Goal: Information Seeking & Learning: Learn about a topic

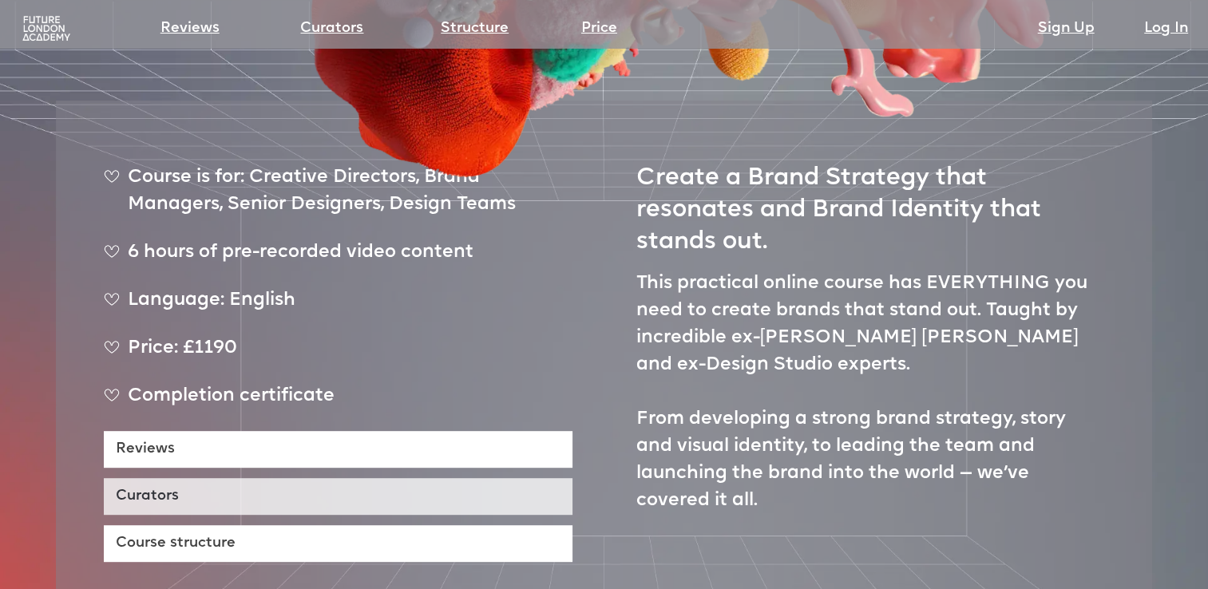
scroll to position [618, 0]
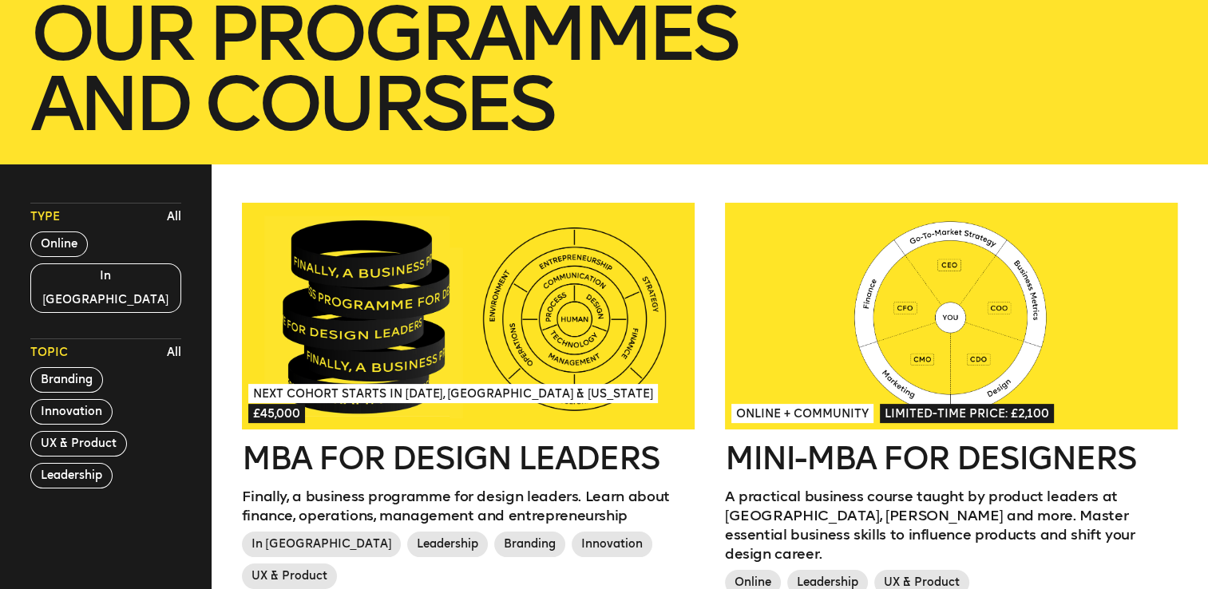
scroll to position [299, 0]
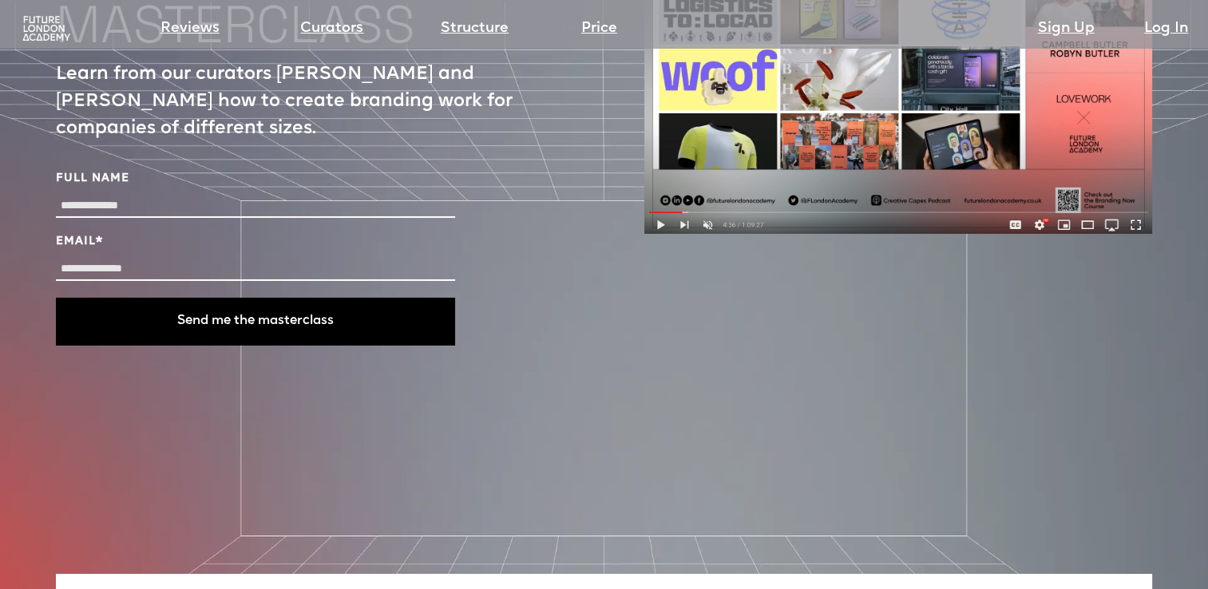
scroll to position [5890, 0]
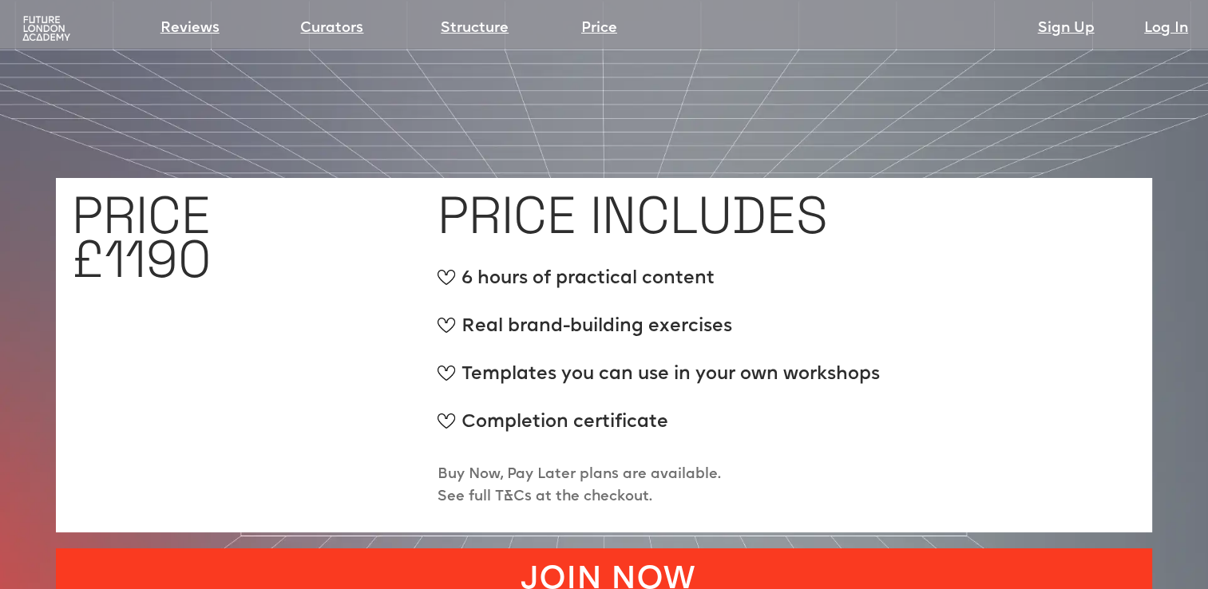
click at [768, 549] on link "JOIN NOW" at bounding box center [604, 577] width 1096 height 57
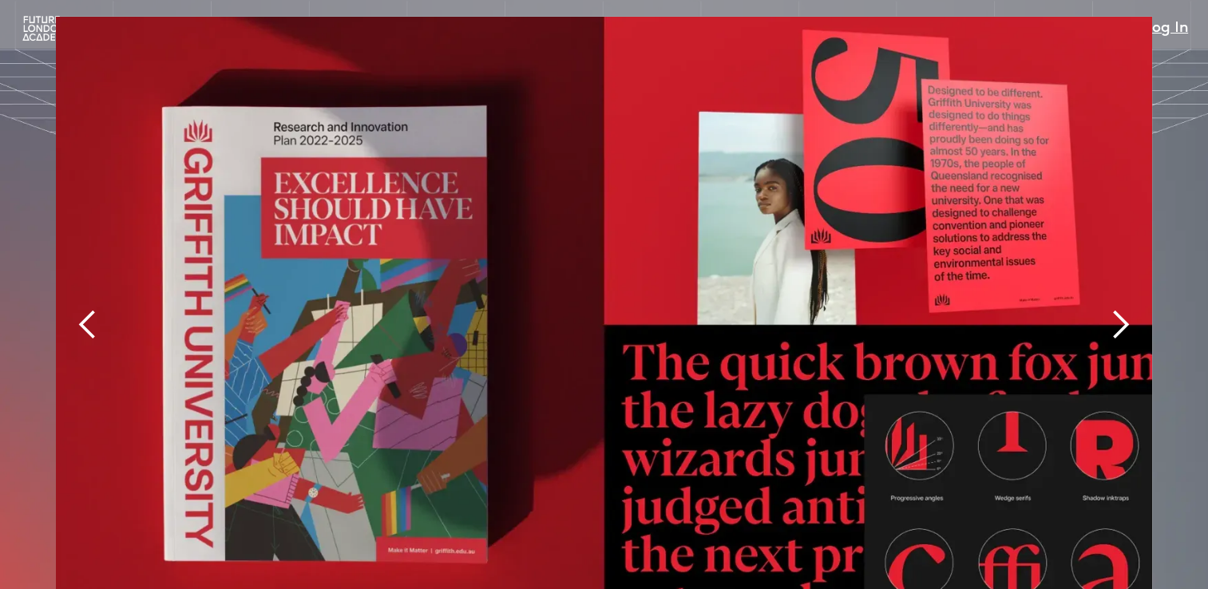
scroll to position [3434, 0]
click at [1112, 308] on div "next slide" at bounding box center [1120, 324] width 32 height 32
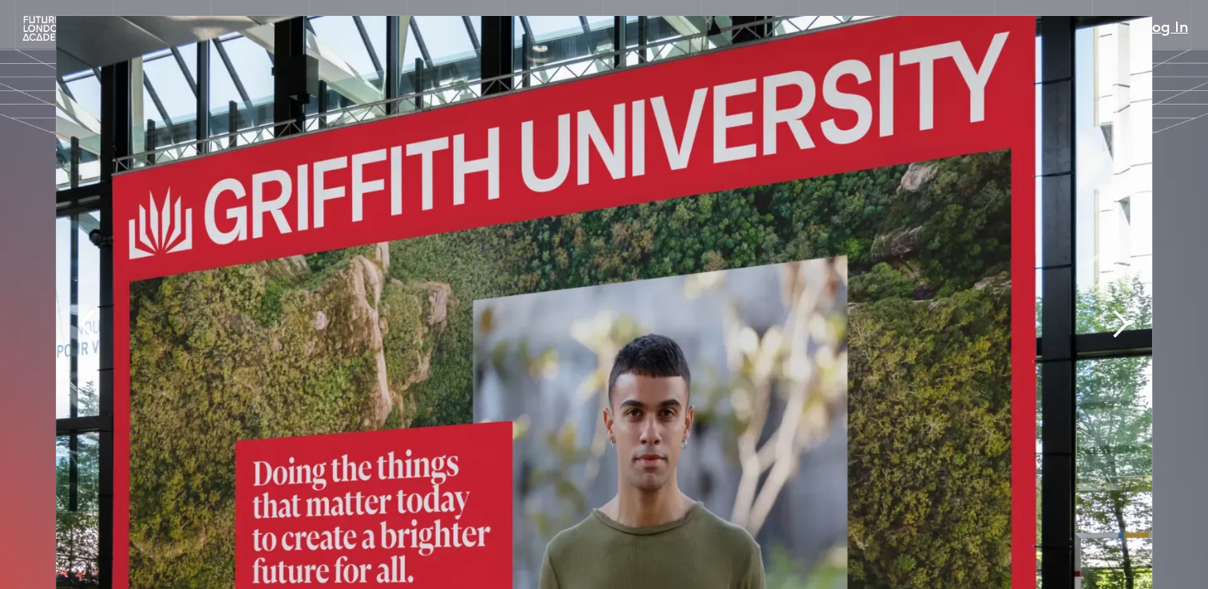
click at [1112, 308] on div "next slide" at bounding box center [1120, 324] width 32 height 32
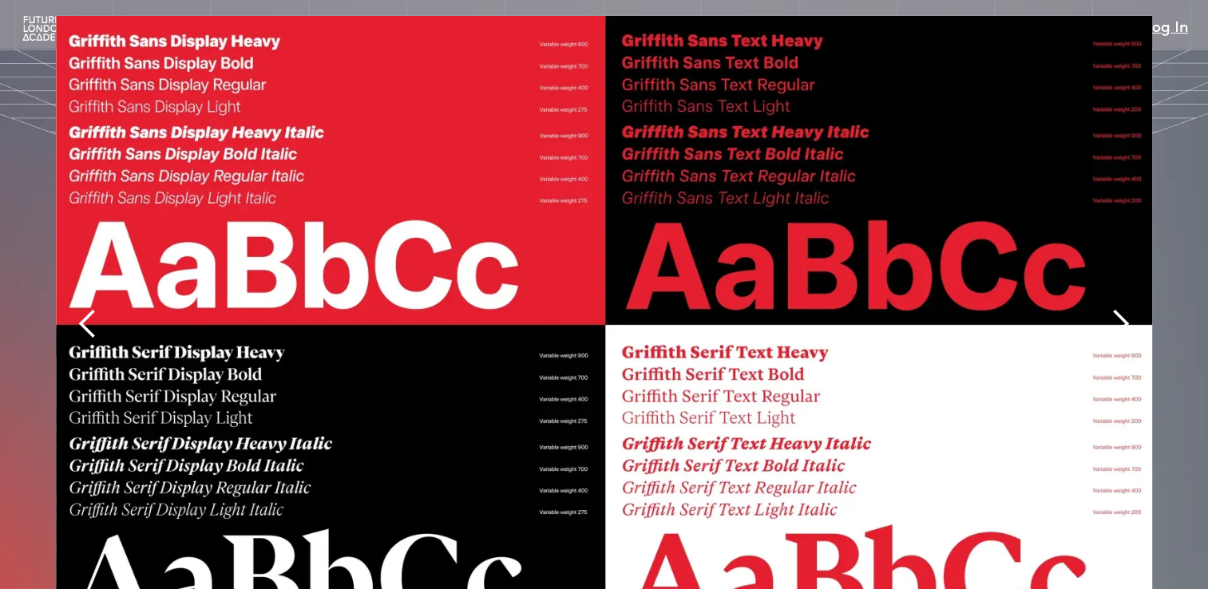
click at [1112, 308] on div "next slide" at bounding box center [1120, 324] width 32 height 32
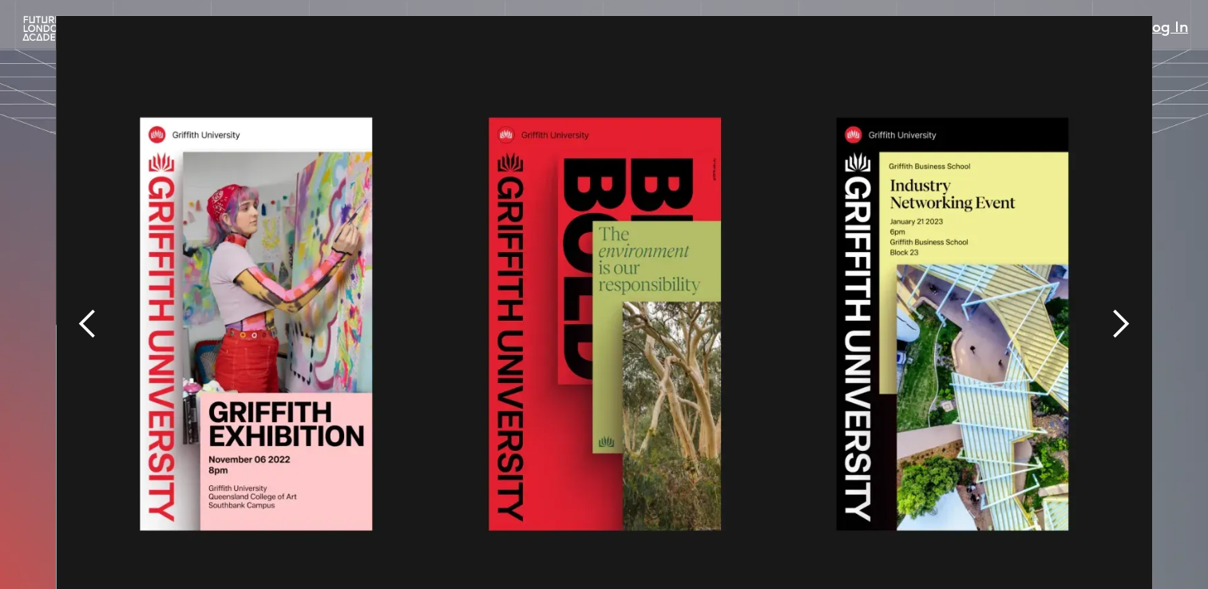
click at [1112, 308] on div "next slide" at bounding box center [1120, 324] width 32 height 32
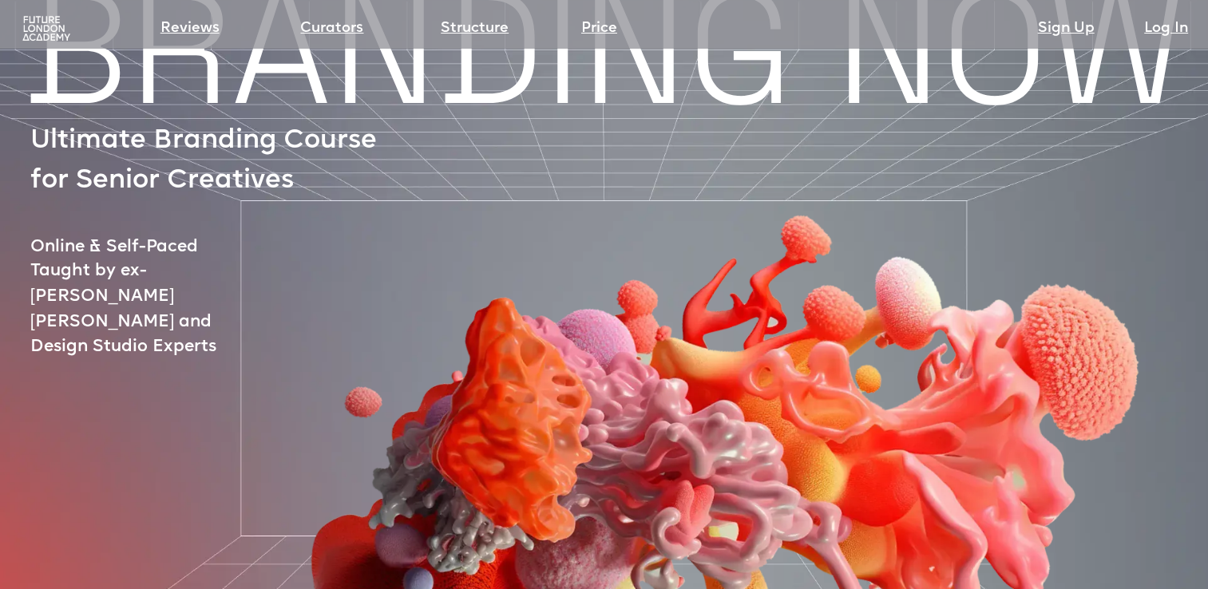
scroll to position [0, 0]
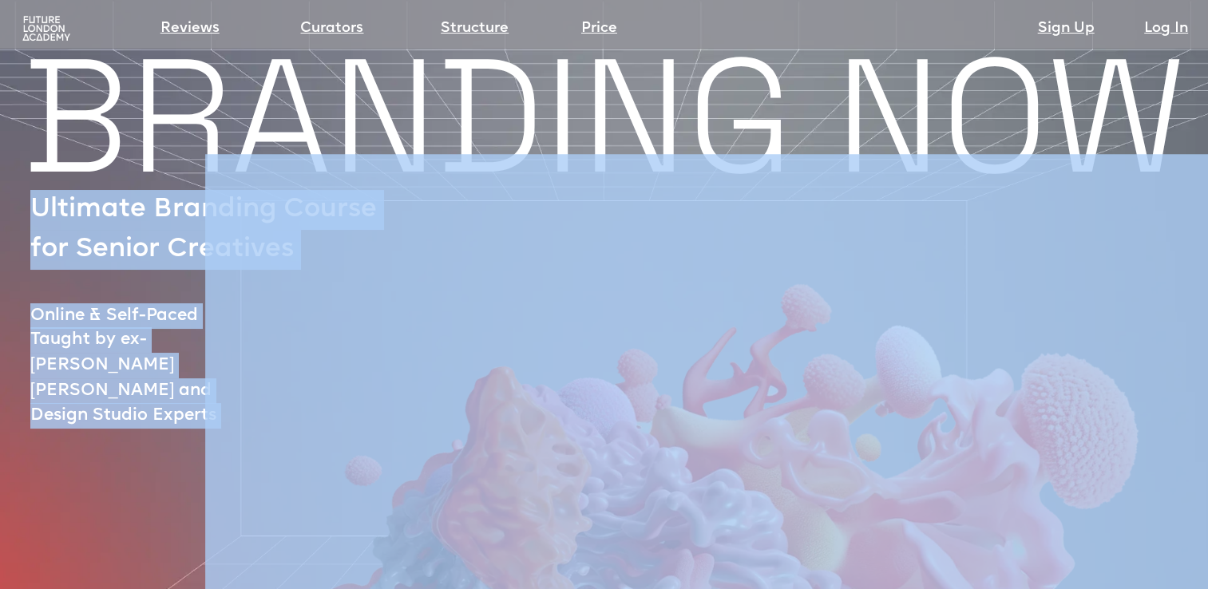
drag, startPoint x: 32, startPoint y: 209, endPoint x: 299, endPoint y: 254, distance: 271.2
click at [299, 254] on div "BRANDING NOW Ultimate Branding Course for Senior Creatives Online & Self-Paced …" at bounding box center [604, 575] width 1208 height 1019
click at [299, 254] on img at bounding box center [714, 447] width 1018 height 727
click at [228, 268] on img at bounding box center [714, 447] width 1018 height 727
click at [242, 298] on img at bounding box center [714, 447] width 1018 height 727
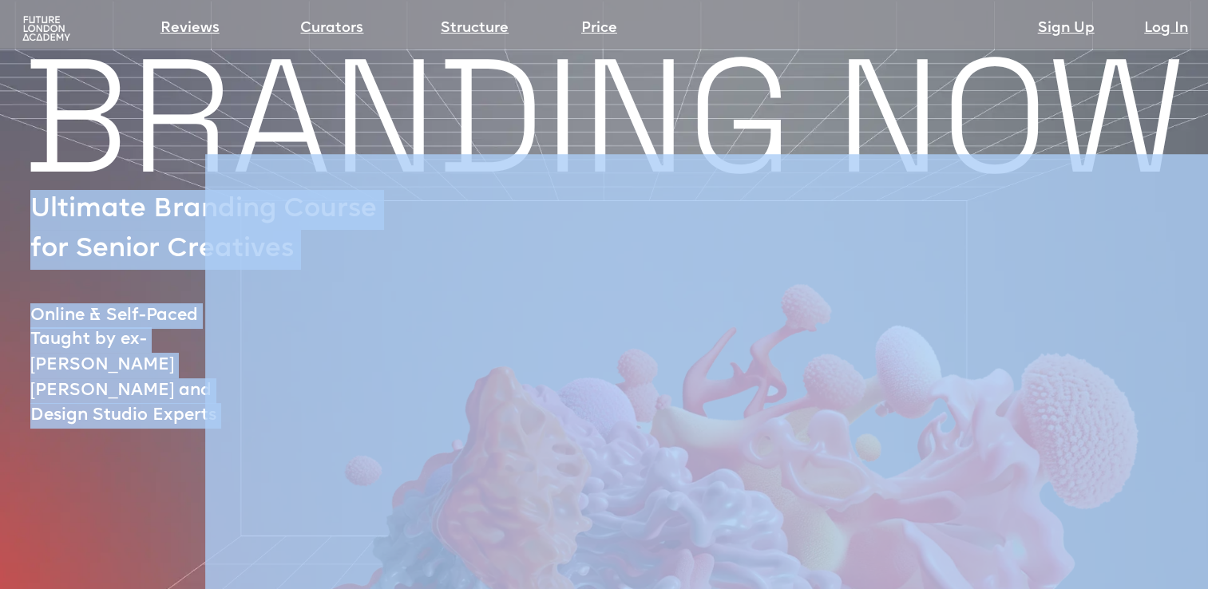
click at [161, 355] on div at bounding box center [678, 479] width 1184 height 648
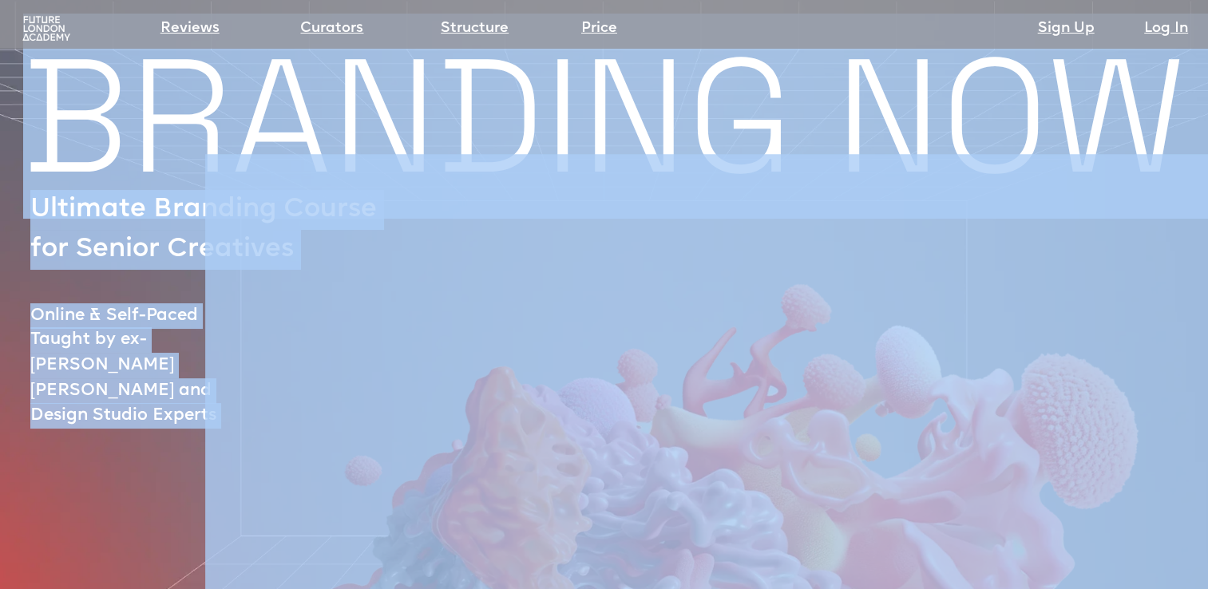
drag, startPoint x: 26, startPoint y: 217, endPoint x: 163, endPoint y: 232, distance: 138.1
click at [163, 232] on div "BRANDING NOW Ultimate Branding Course for Senior Creatives Online & Self-Paced …" at bounding box center [604, 575] width 1208 height 1019
click at [163, 232] on div at bounding box center [678, 479] width 1184 height 648
click at [117, 230] on div at bounding box center [678, 479] width 1184 height 648
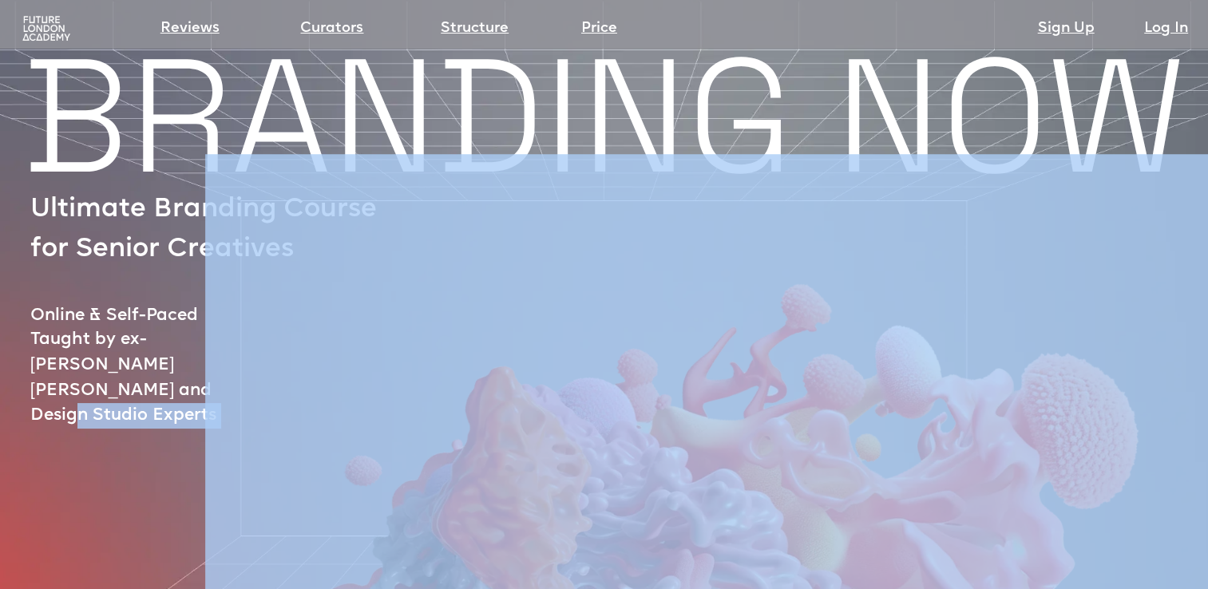
click at [117, 230] on div at bounding box center [678, 479] width 1184 height 648
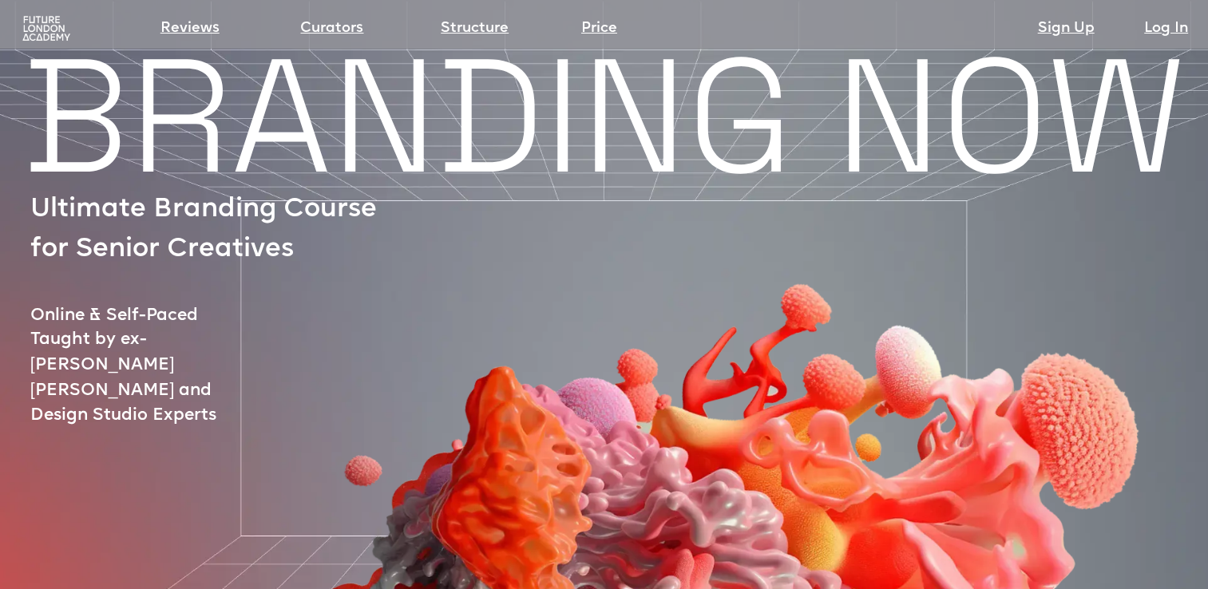
drag, startPoint x: 117, startPoint y: 230, endPoint x: 33, endPoint y: 224, distance: 84.8
click at [33, 224] on p "Ultimate Branding Course for Senior Creatives" at bounding box center [211, 230] width 363 height 80
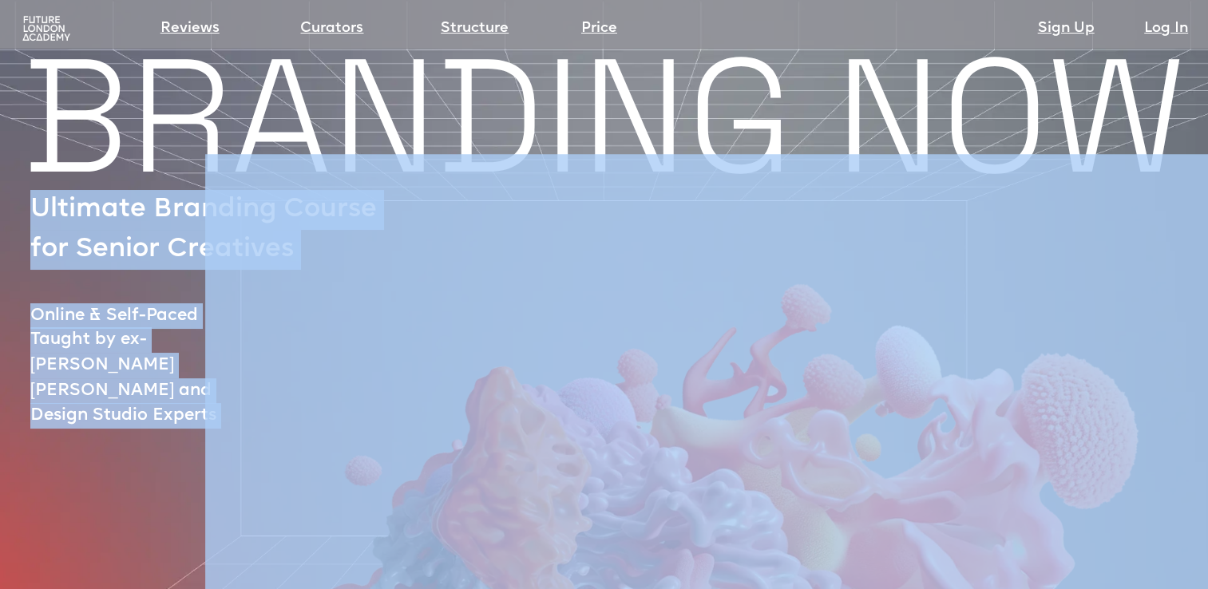
drag, startPoint x: 32, startPoint y: 206, endPoint x: 264, endPoint y: 275, distance: 241.8
click at [264, 275] on div "BRANDING NOW Ultimate Branding Course for Senior Creatives Online & Self-Paced …" at bounding box center [604, 575] width 1208 height 1019
copy div "Ultimate Branding Course for Senior Creatives Online & Self-Paced Taught by ex-…"
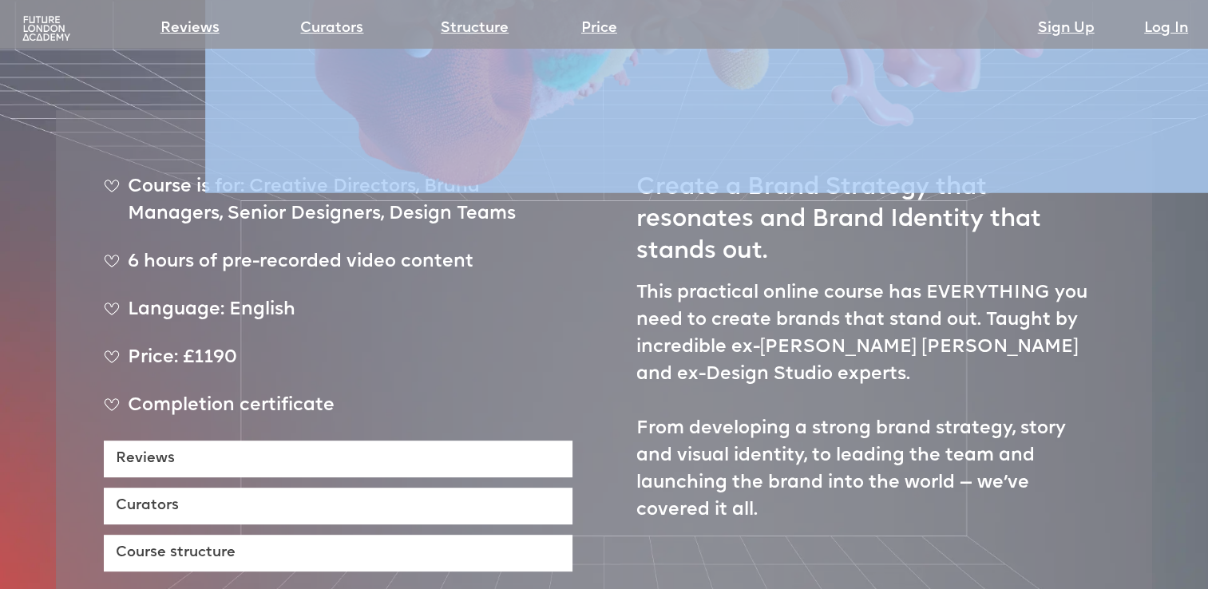
scroll to position [607, 0]
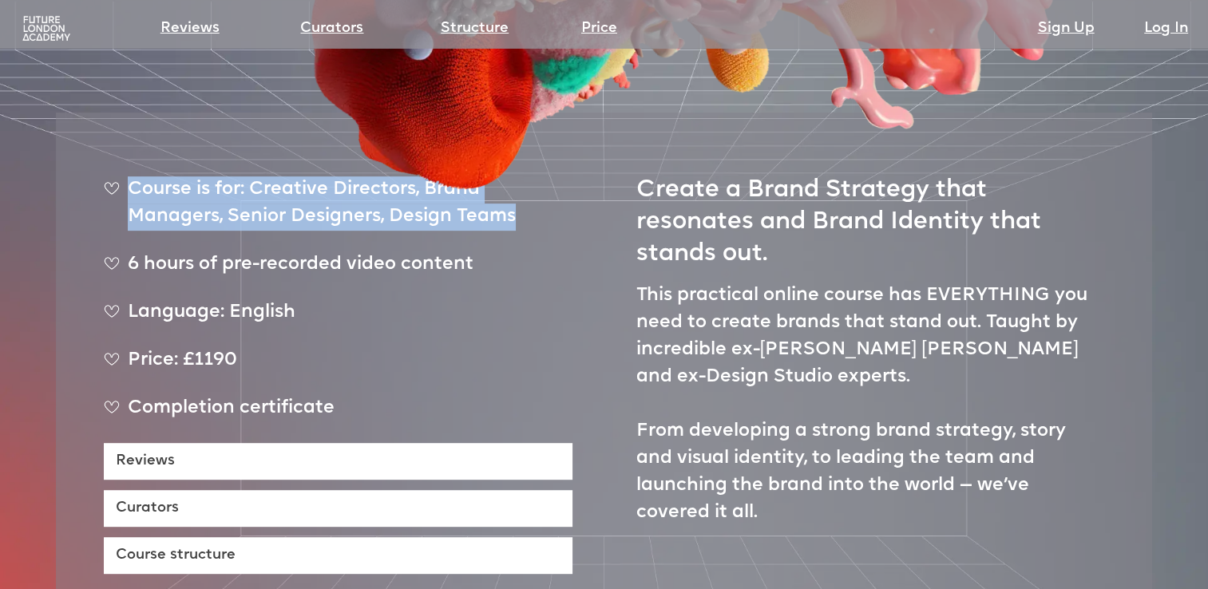
drag, startPoint x: 509, startPoint y: 165, endPoint x: 134, endPoint y: 149, distance: 375.7
click at [134, 176] on div "Course is for: Creative Directors, Brand Managers, Senior Designers, Design Tea…" at bounding box center [338, 209] width 469 height 67
copy div "Course is for: Creative Directors, Brand Managers, Senior Designers, Design Tea…"
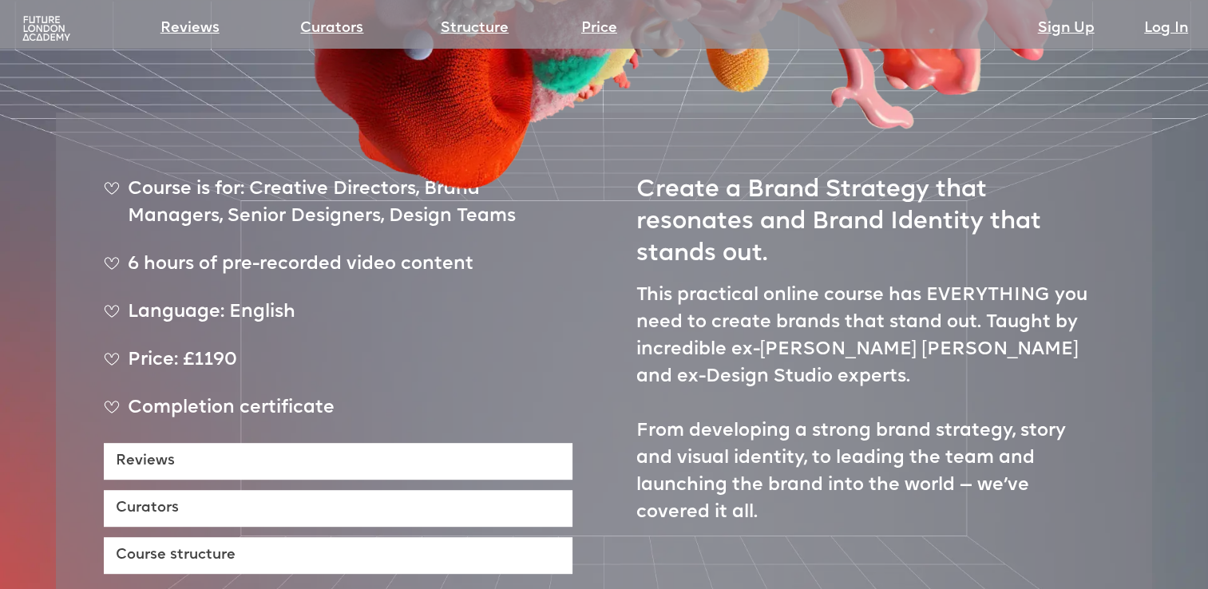
click at [640, 283] on p "This practical online course has EVERYTHING you need to create brands that stan…" at bounding box center [870, 405] width 469 height 244
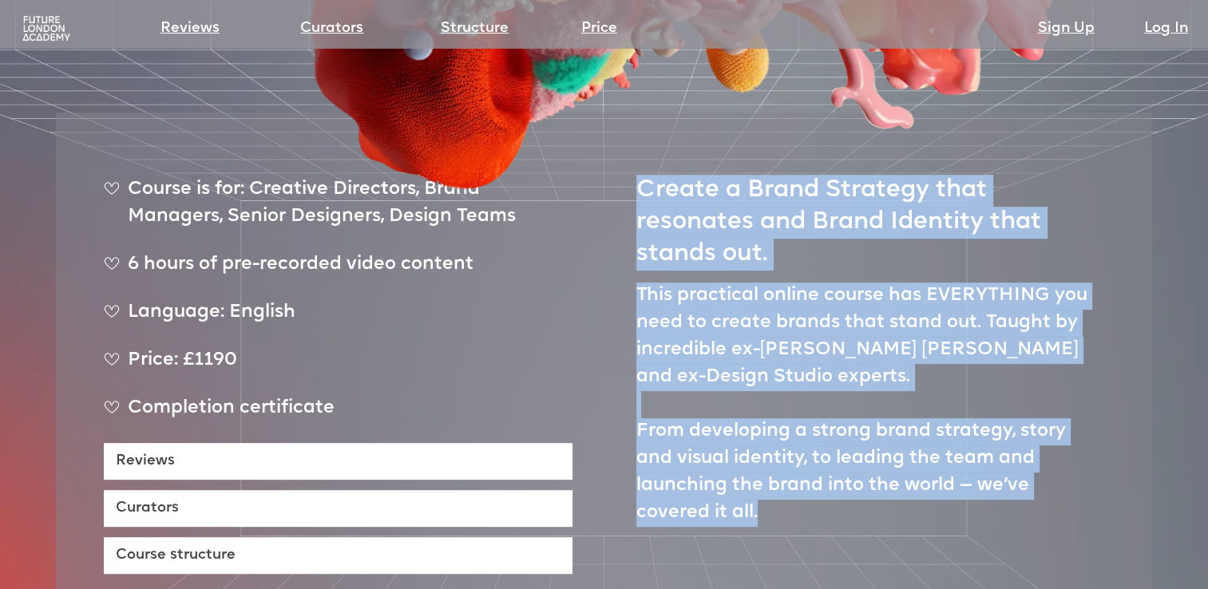
drag, startPoint x: 1064, startPoint y: 435, endPoint x: 641, endPoint y: 147, distance: 511.4
click at [641, 161] on div "Create a Brand Strategy that resonates and Brand Identity that stands out. This…" at bounding box center [870, 368] width 469 height 414
copy div "Create a Brand Strategy that resonates and Brand Identity that stands out. This…"
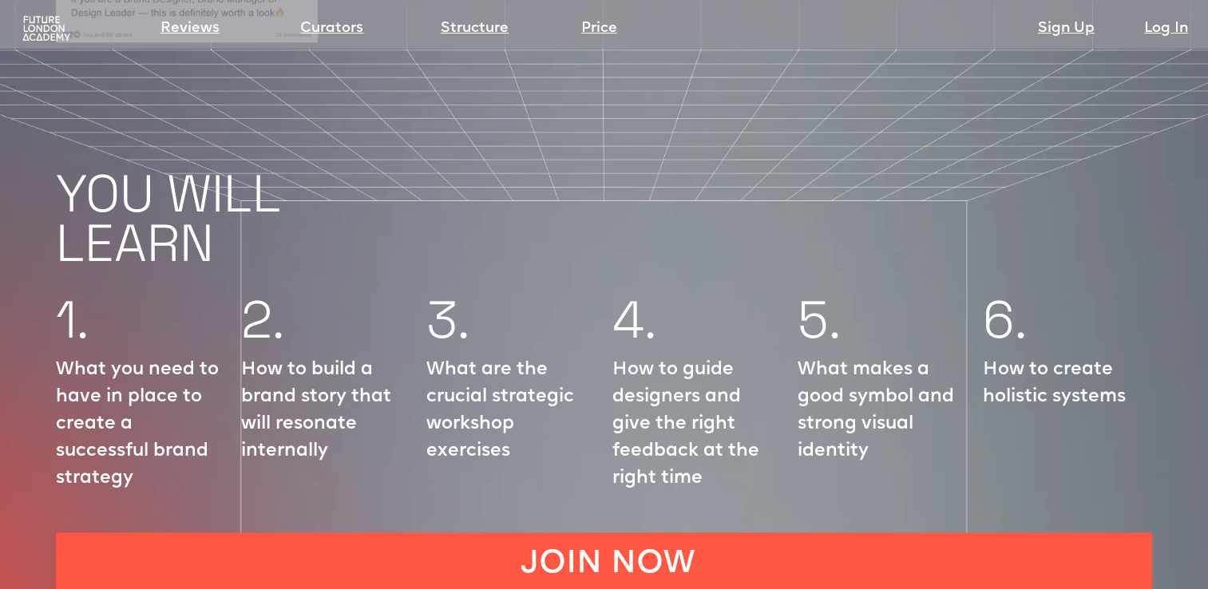
scroll to position [1878, 0]
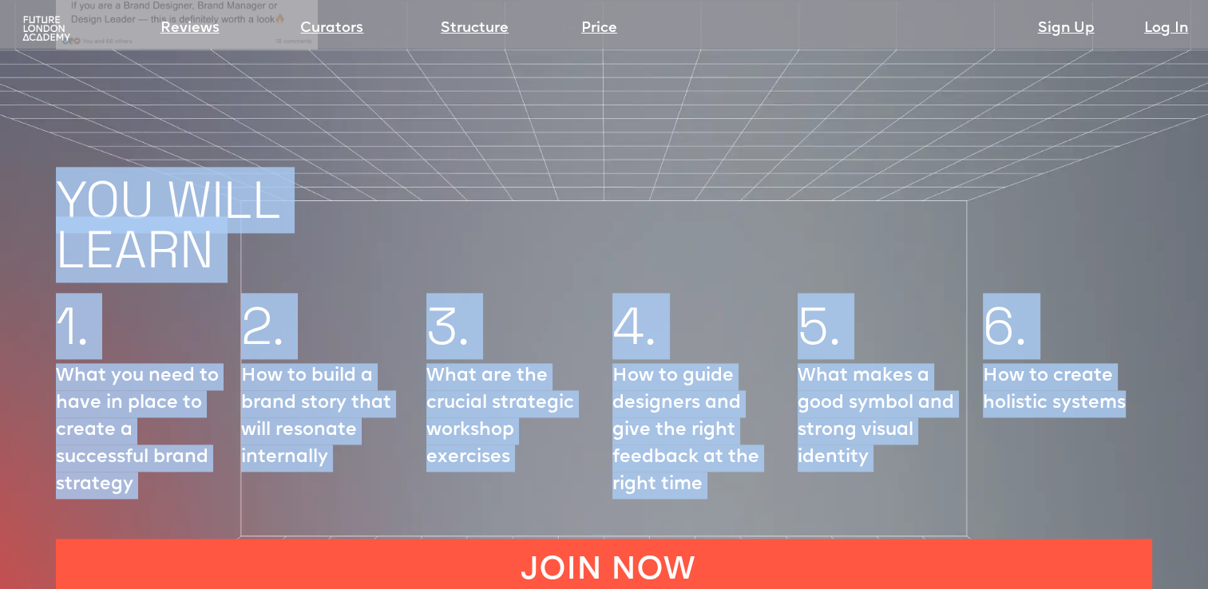
drag, startPoint x: 59, startPoint y: 147, endPoint x: 1124, endPoint y: 366, distance: 1087.5
copy body "YOU WILL LEARN 1. What you need to have in place to create a successful brand s…"
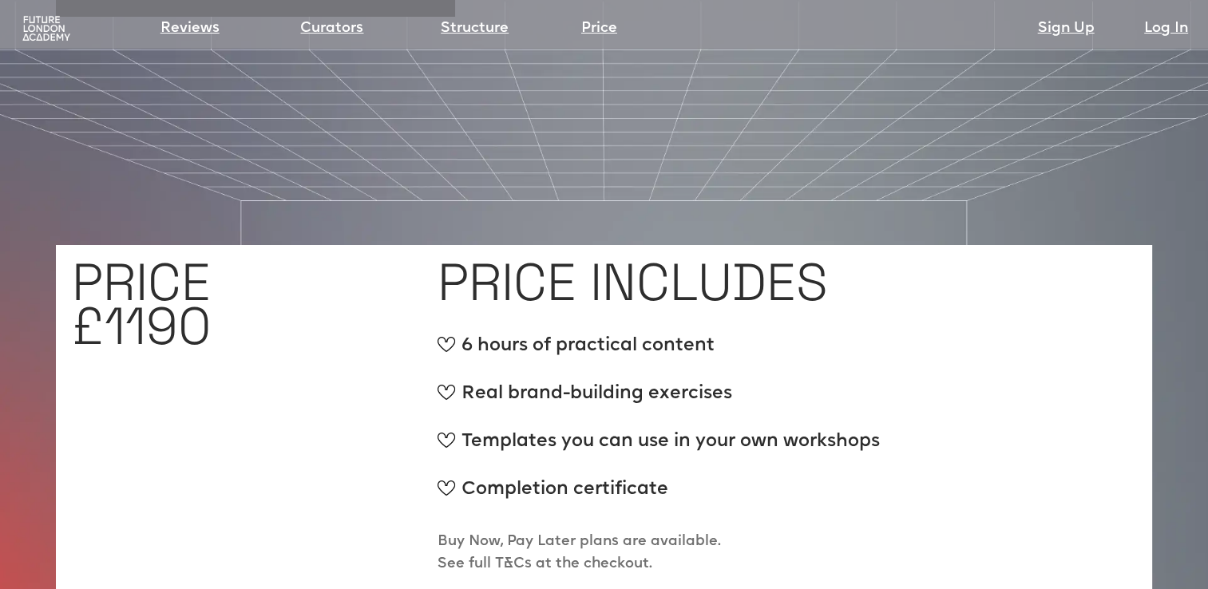
scroll to position [5823, 0]
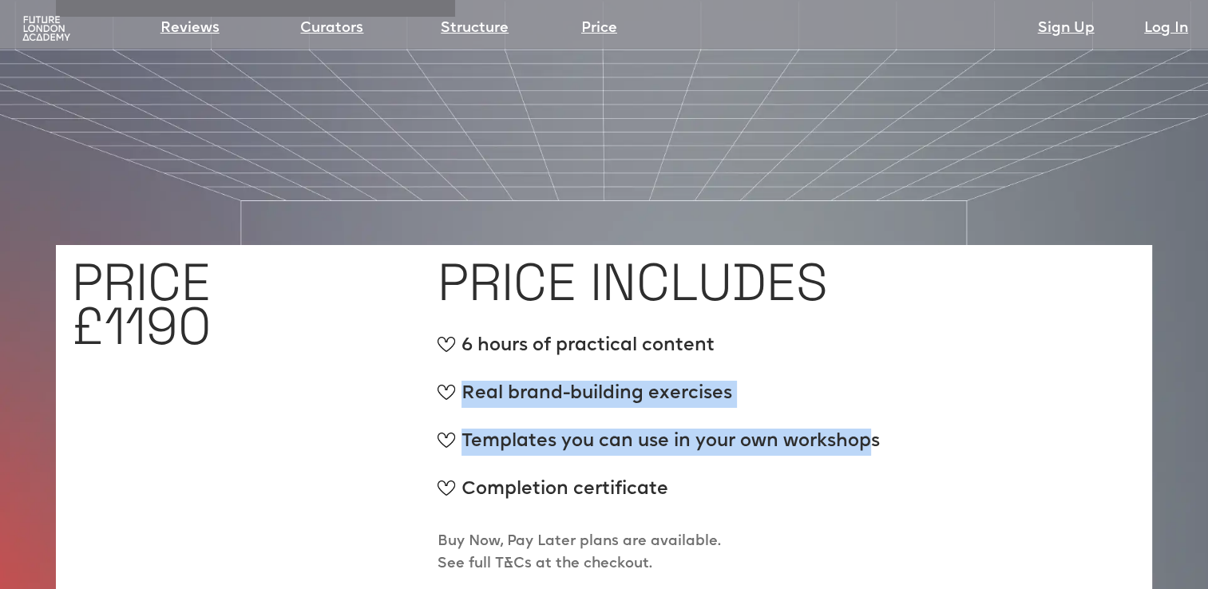
drag, startPoint x: 853, startPoint y: 347, endPoint x: 466, endPoint y: 302, distance: 389.1
click at [466, 333] on ul "6 hours of practical content Real brand-building exercises Templates you can us…" at bounding box center [659, 429] width 442 height 192
copy ul "Real brand-building exercises Templates you can use in your own workshop"
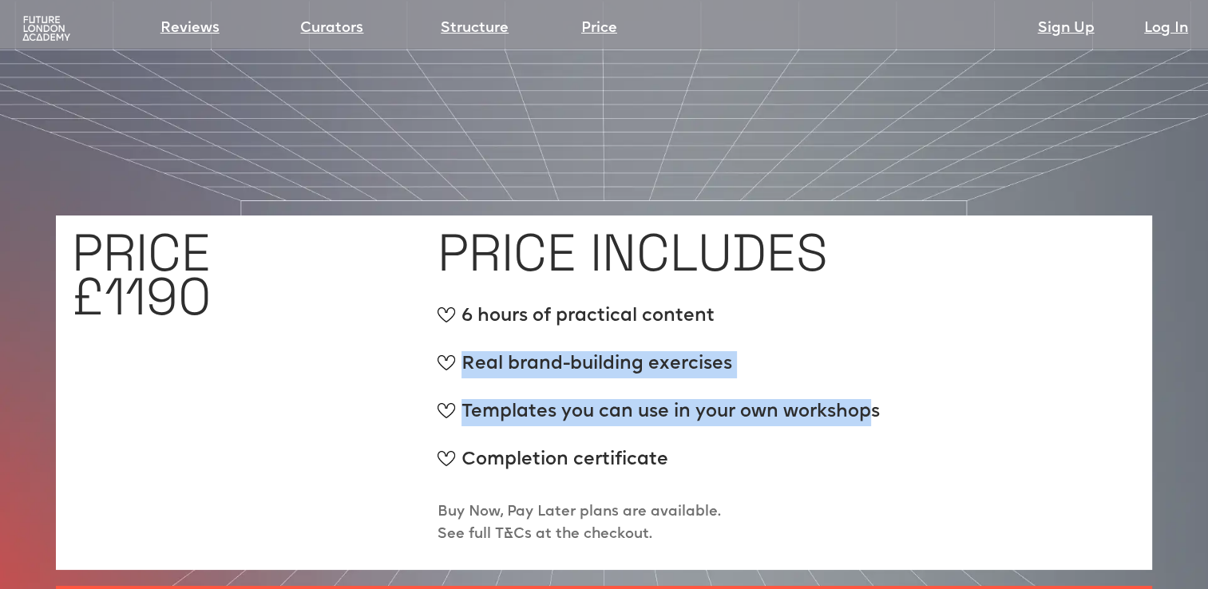
scroll to position [5849, 0]
